Goal: Transaction & Acquisition: Purchase product/service

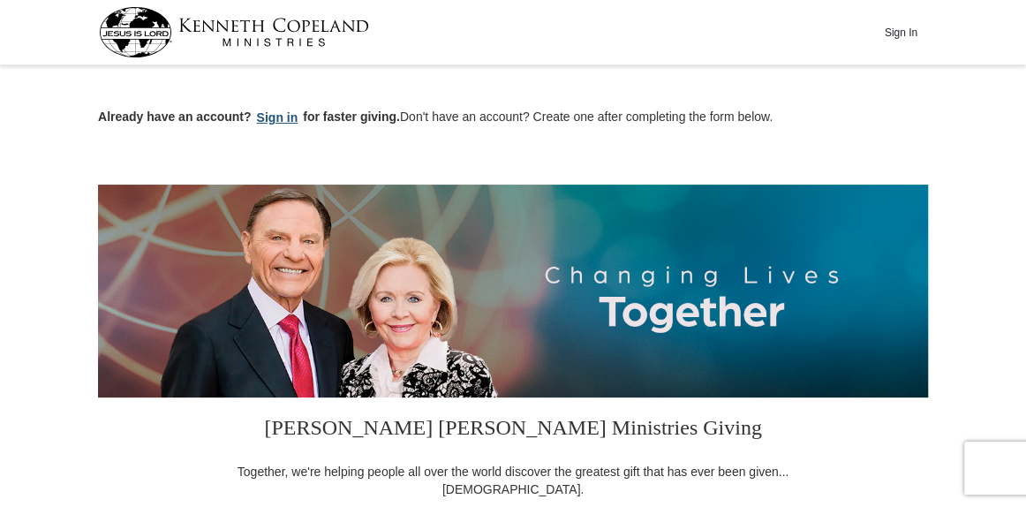
click at [270, 117] on button "Sign in" at bounding box center [278, 118] width 52 height 20
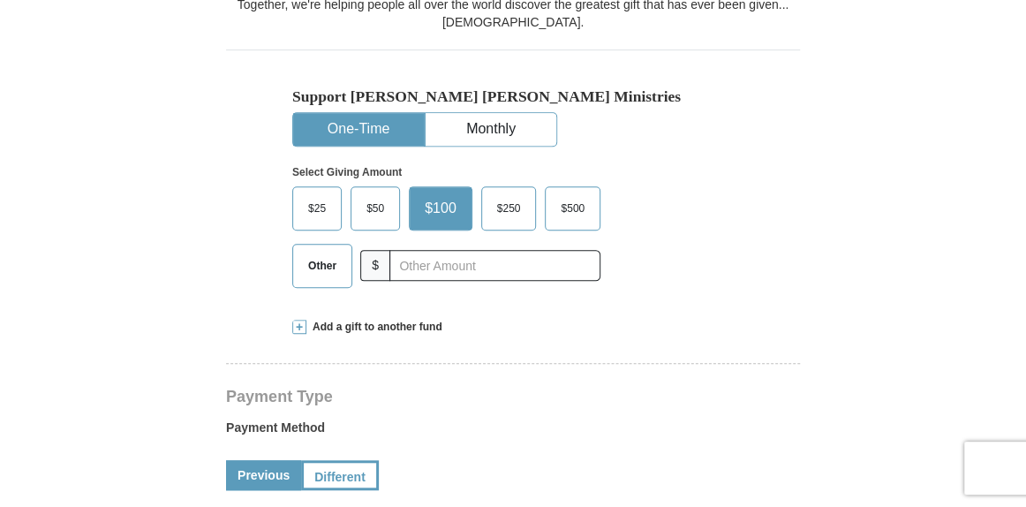
select select "MS"
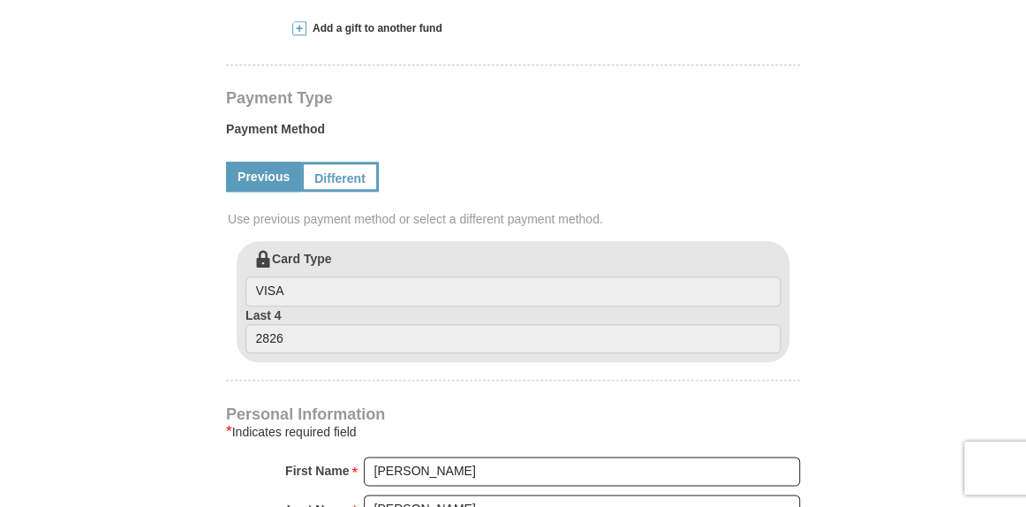
scroll to position [740, 0]
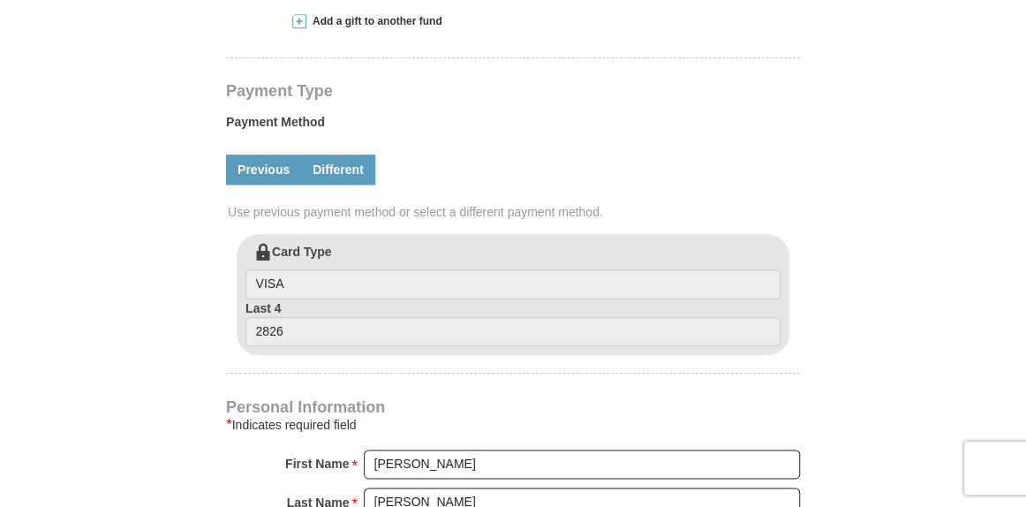
click at [333, 154] on link "Different" at bounding box center [338, 169] width 74 height 30
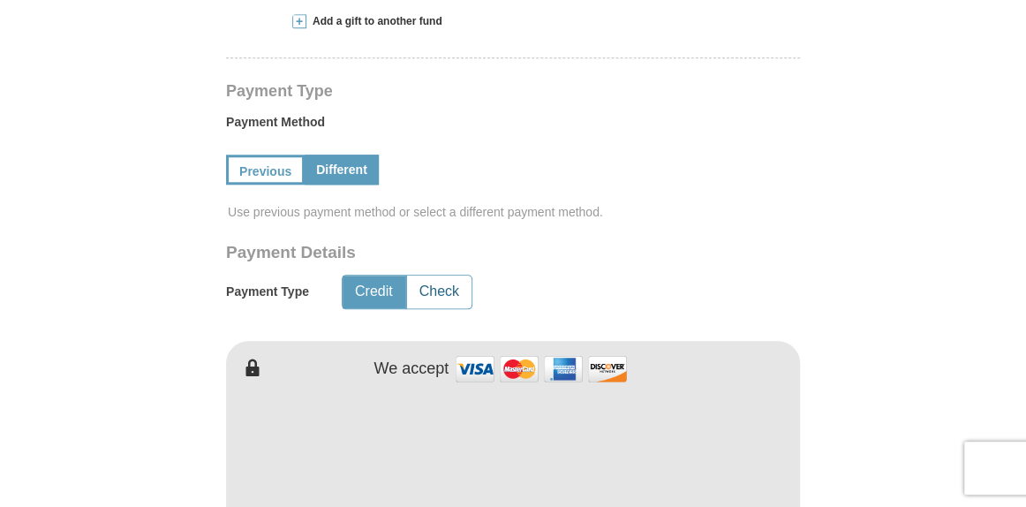
click at [435, 275] on button "Check" at bounding box center [439, 291] width 64 height 33
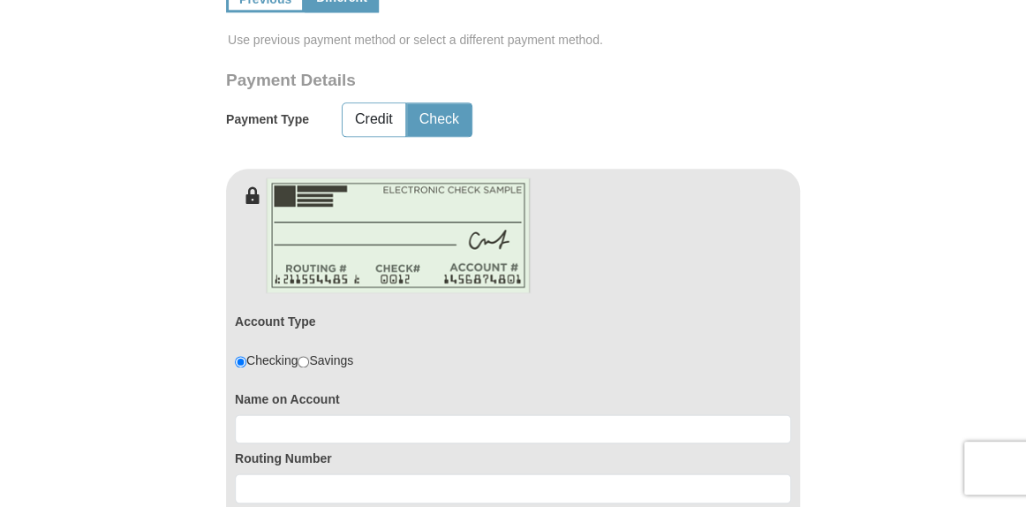
scroll to position [966, 0]
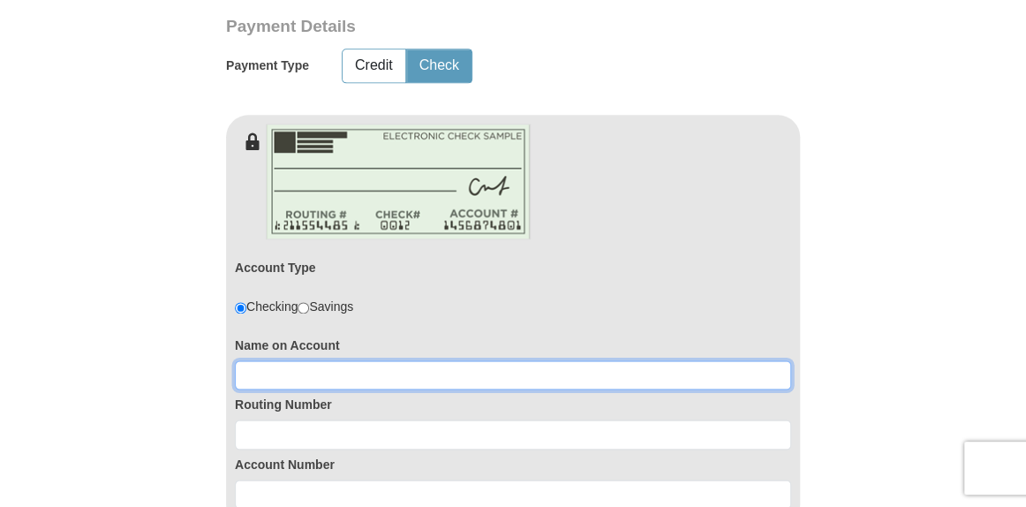
click at [316, 360] on input at bounding box center [513, 375] width 556 height 30
type input "Cynthia L Benton"
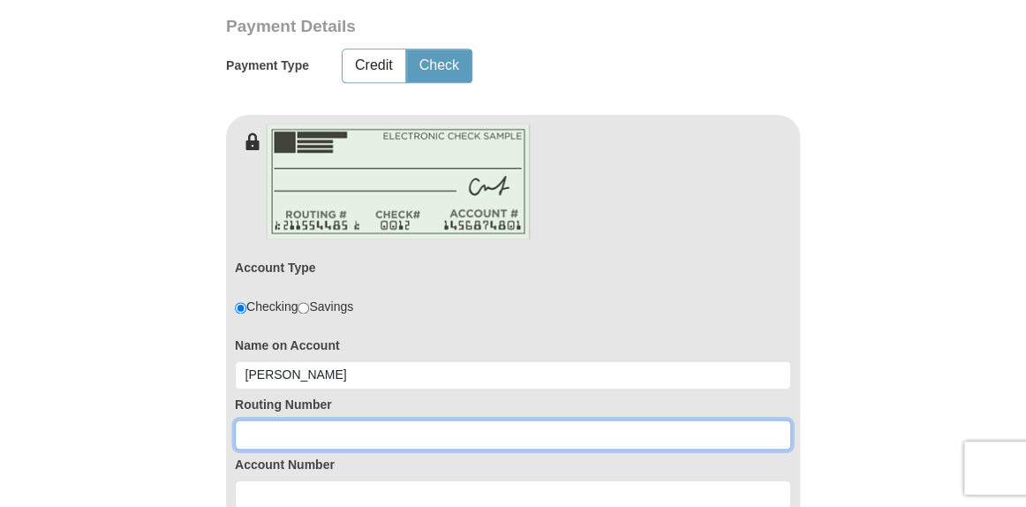
click at [298, 419] on input at bounding box center [513, 434] width 556 height 30
type input "7"
type input "111900659"
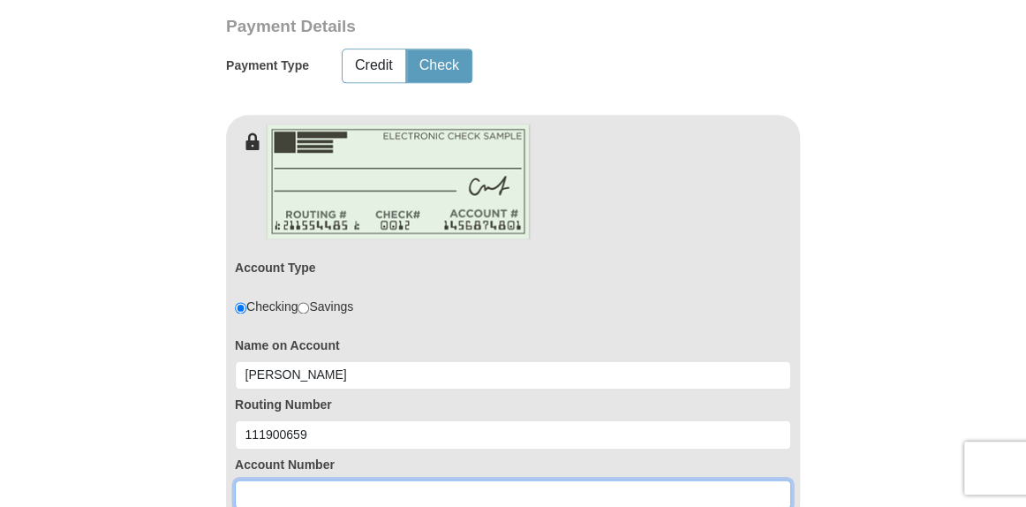
click at [257, 479] on input at bounding box center [513, 494] width 556 height 30
type input "7597025282"
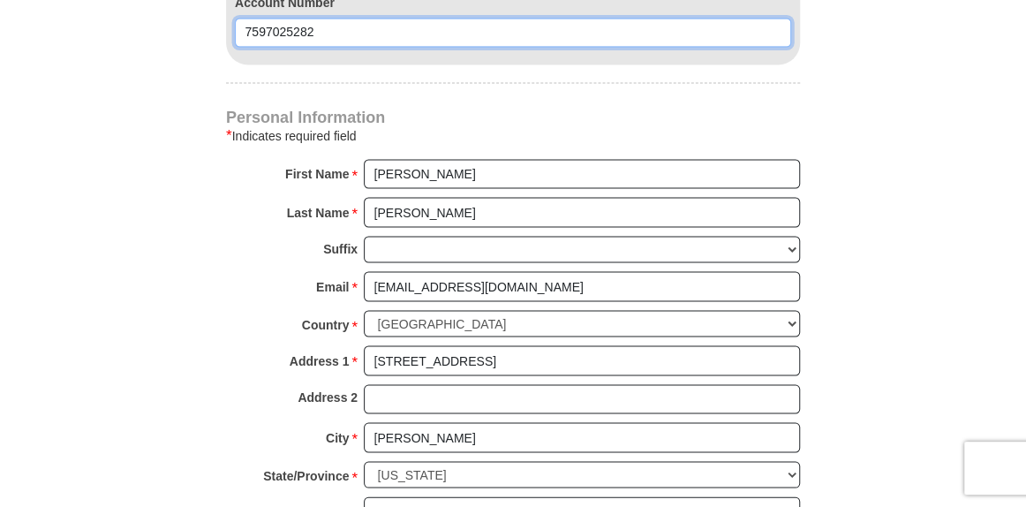
scroll to position [1437, 0]
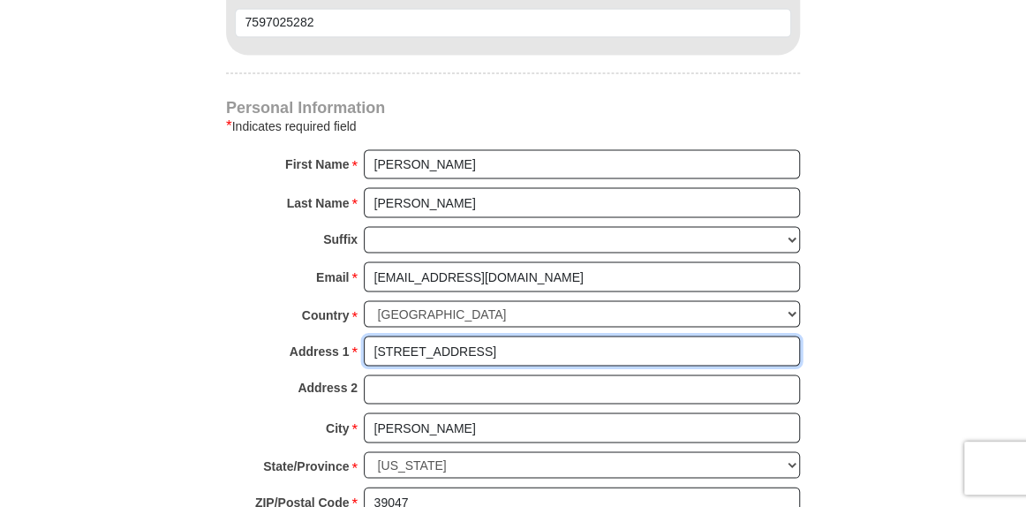
click at [493, 335] on input "477 Pinebrook Circle" at bounding box center [582, 350] width 436 height 30
type input "4"
type input "10012 Little Tree Lane"
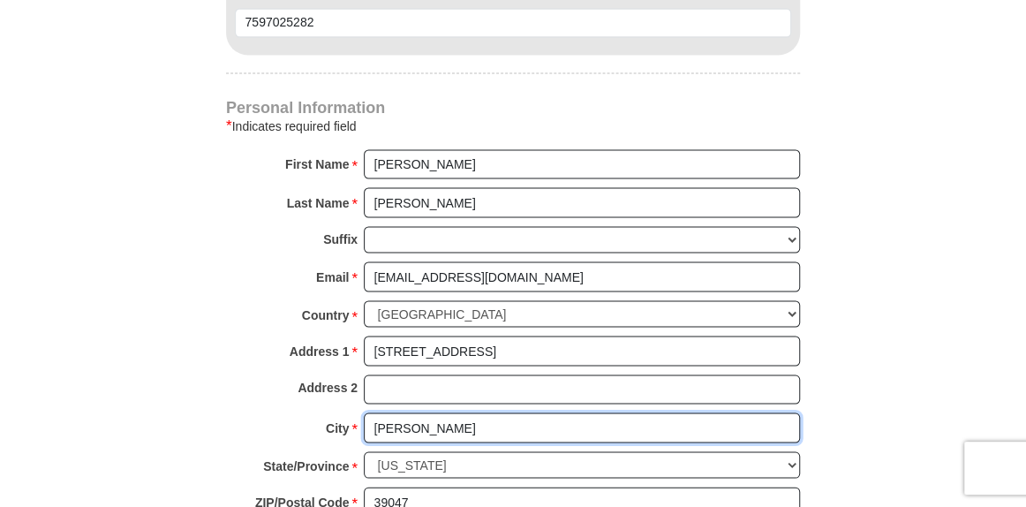
click at [431, 412] on input "Brandon" at bounding box center [582, 427] width 436 height 30
type input "B"
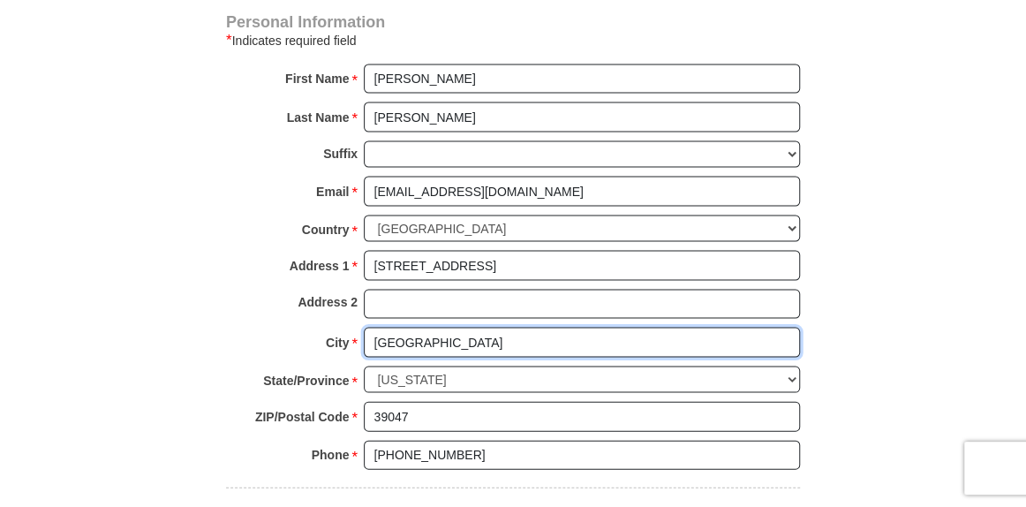
scroll to position [1536, 0]
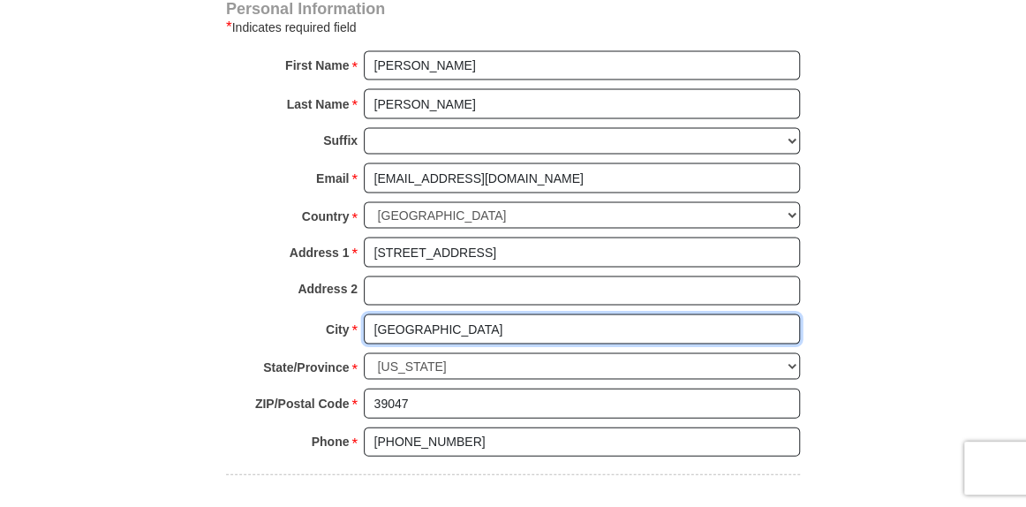
type input "Fort Worth"
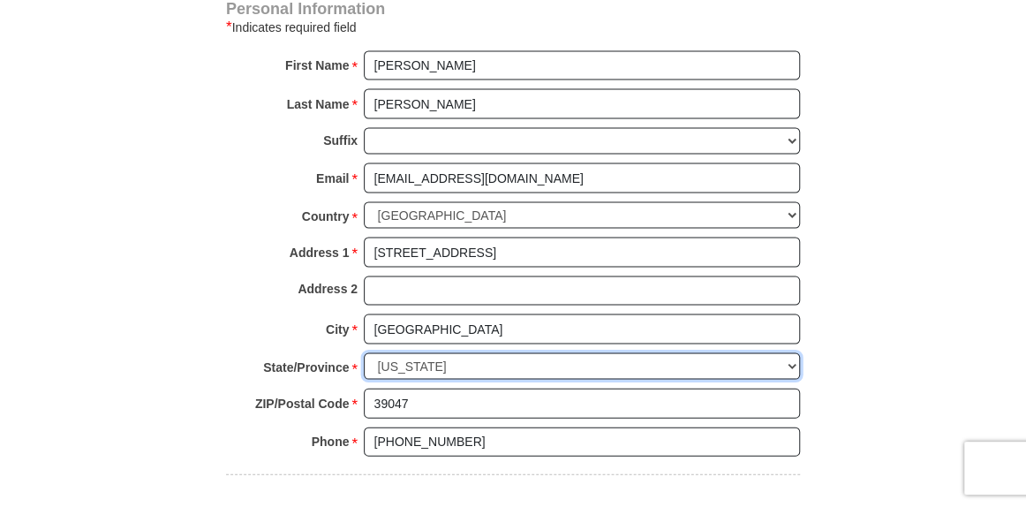
click at [457, 352] on select "Choose Alabama Alaska American Samoa Arizona Arkansas Armed Forces Americas Arm…" at bounding box center [582, 365] width 436 height 27
select select "TX"
click option "[US_STATE]" at bounding box center [0, 0] width 0 height 0
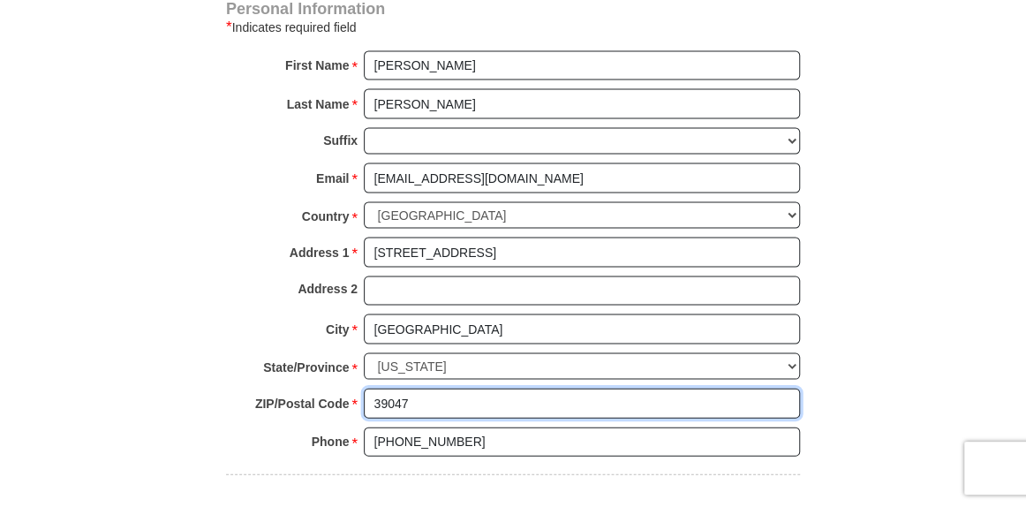
click at [413, 388] on input "39047" at bounding box center [582, 403] width 436 height 30
type input "3"
type input "76179"
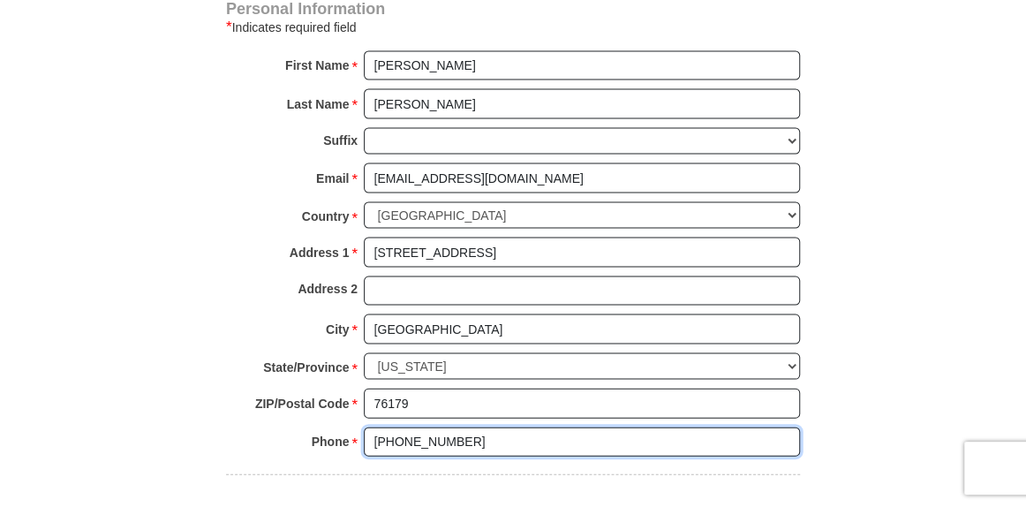
type input "6012015291"
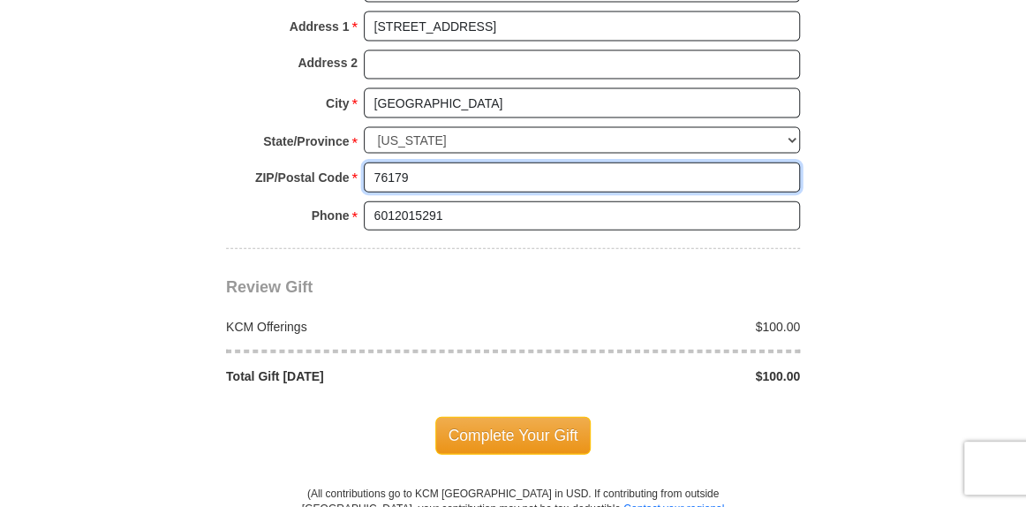
scroll to position [1765, 0]
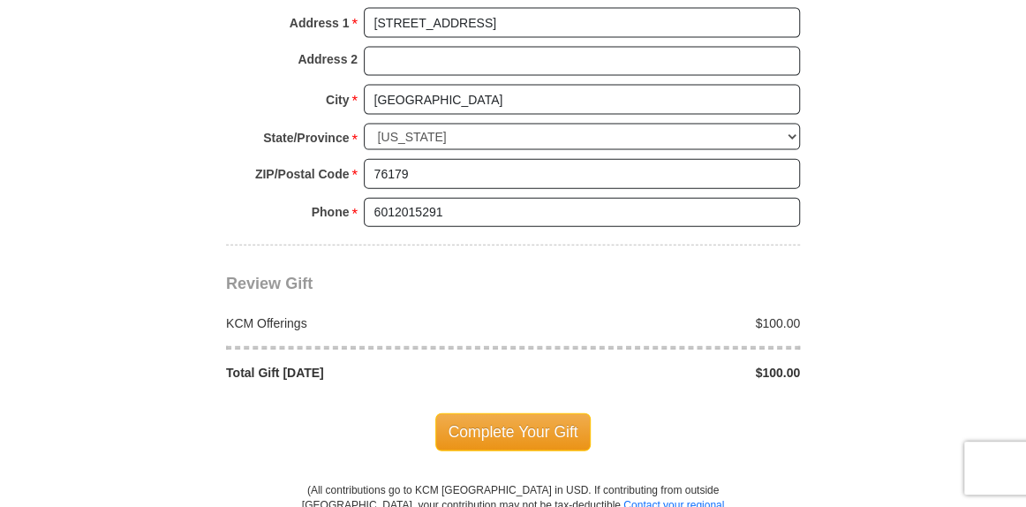
click at [805, 314] on div "$100.00" at bounding box center [661, 323] width 297 height 18
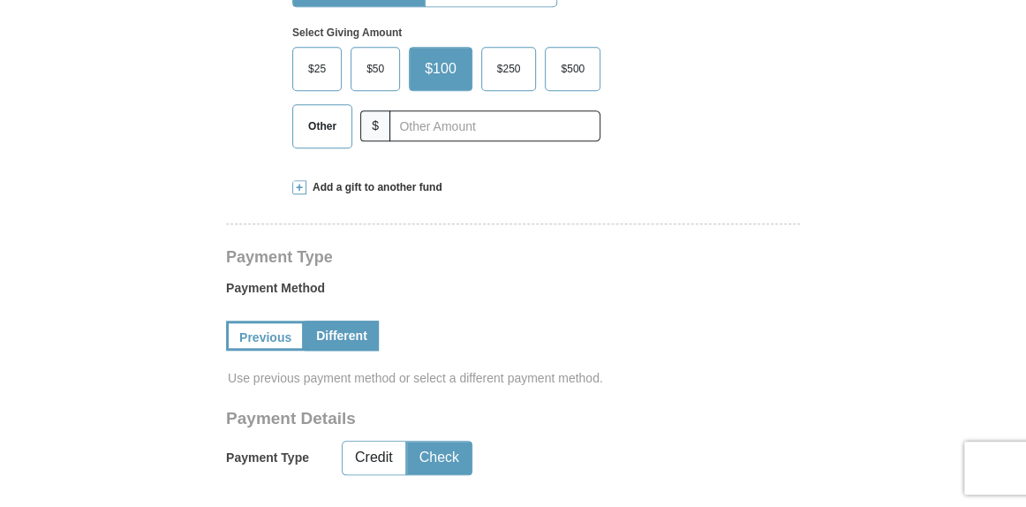
scroll to position [576, 0]
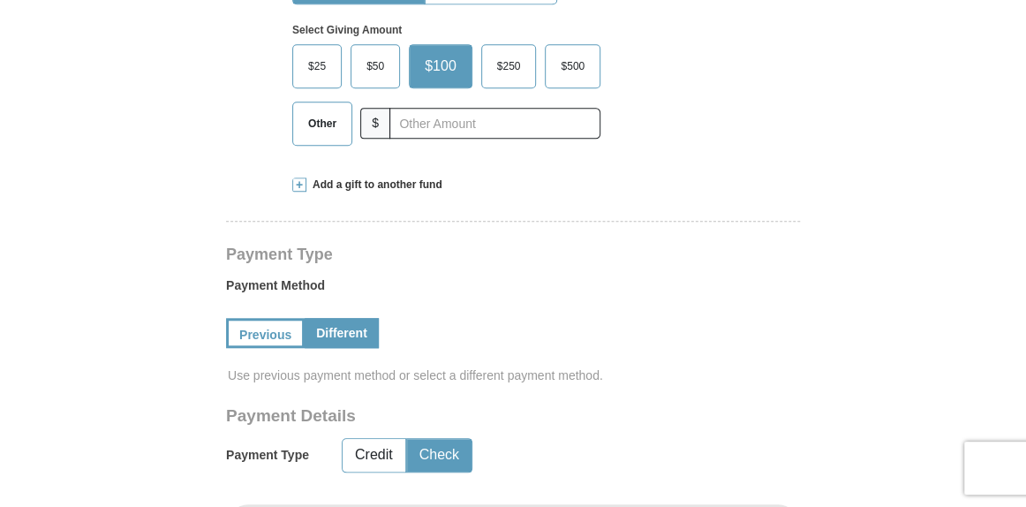
click at [304, 184] on span at bounding box center [299, 184] width 14 height 14
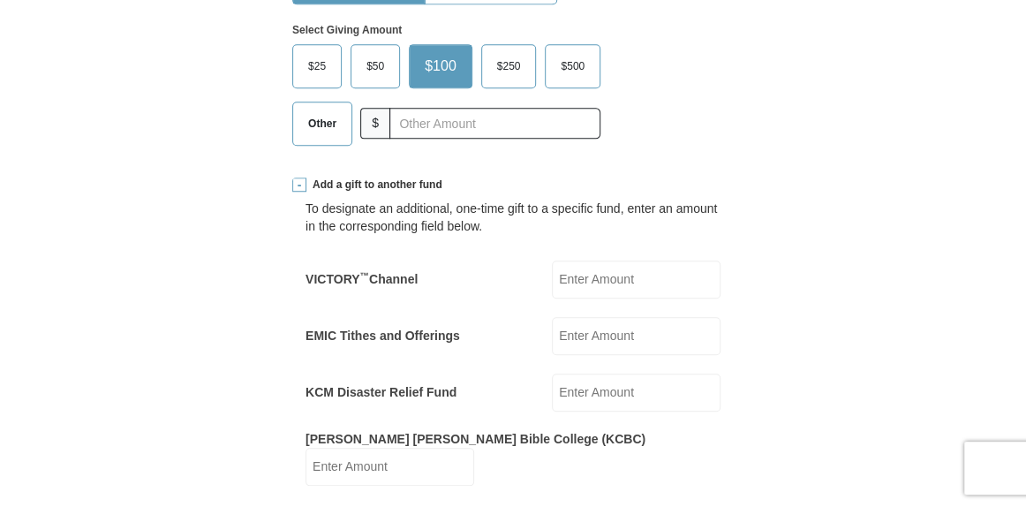
click at [578, 334] on input "EMIC Tithes and Offerings" at bounding box center [636, 336] width 169 height 38
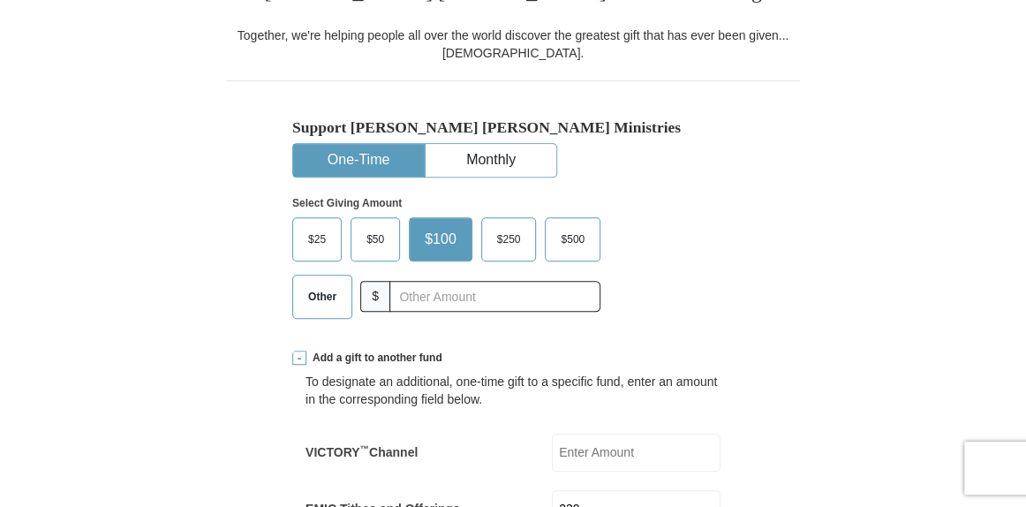
scroll to position [382, 0]
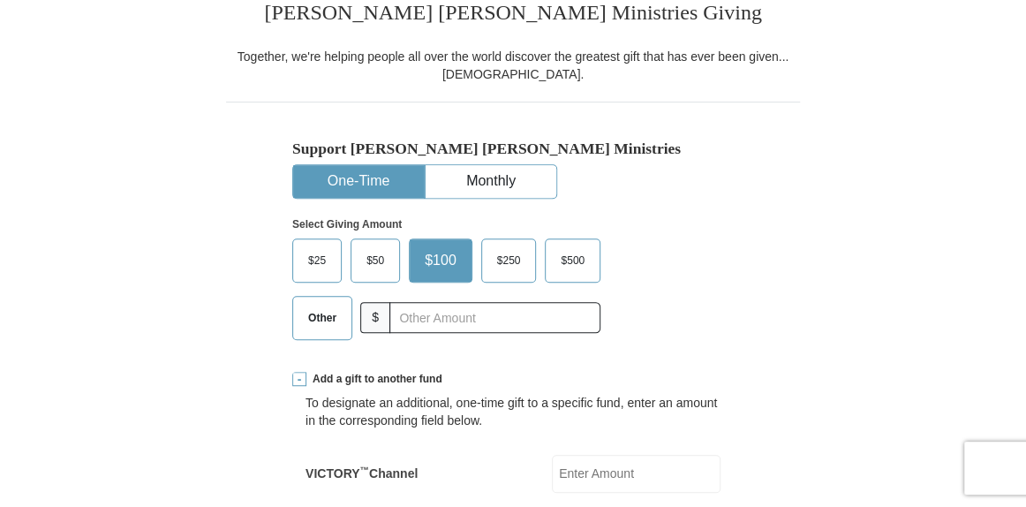
type input "230"
click at [320, 315] on span "Other" at bounding box center [322, 318] width 46 height 26
click at [0, 0] on input "Other" at bounding box center [0, 0] width 0 height 0
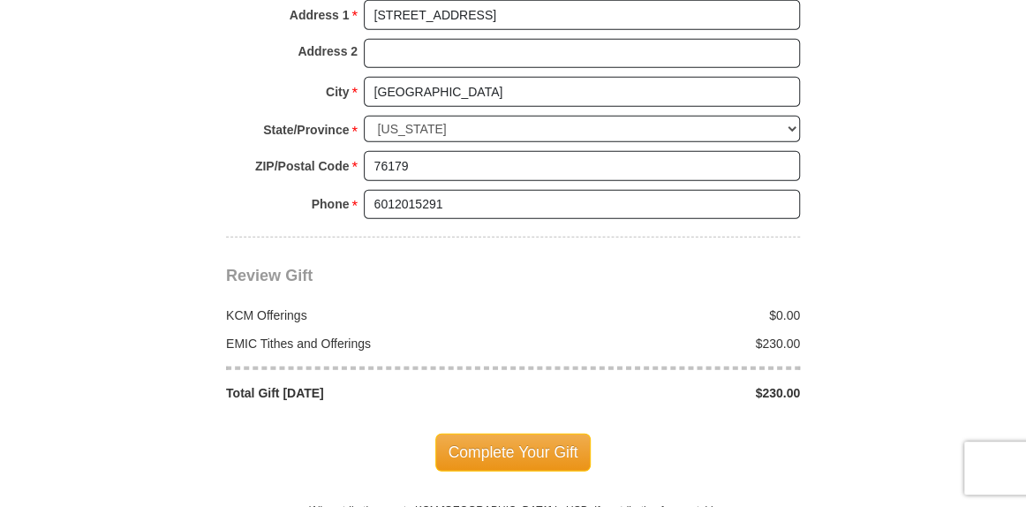
scroll to position [2077, 0]
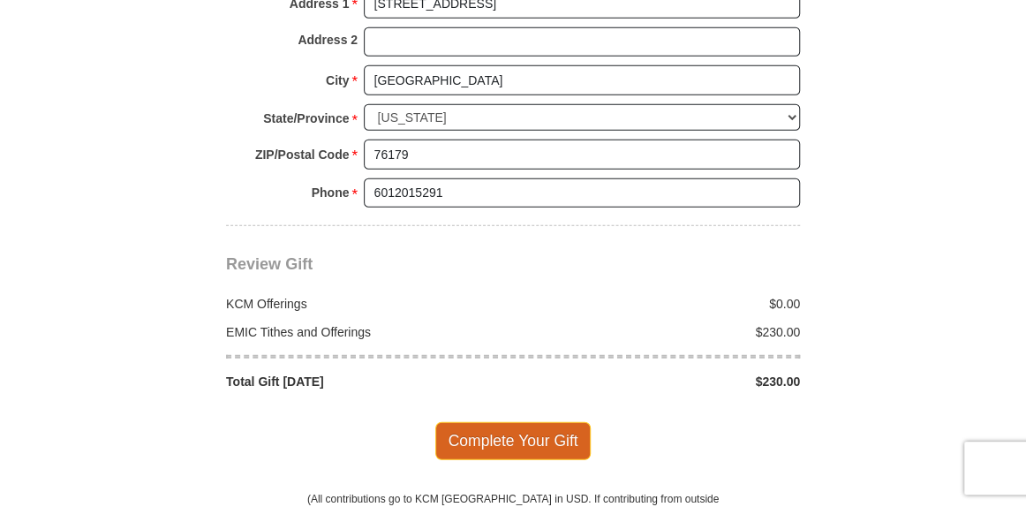
click at [541, 422] on span "Complete Your Gift" at bounding box center [513, 440] width 156 height 37
